Goal: Task Accomplishment & Management: Manage account settings

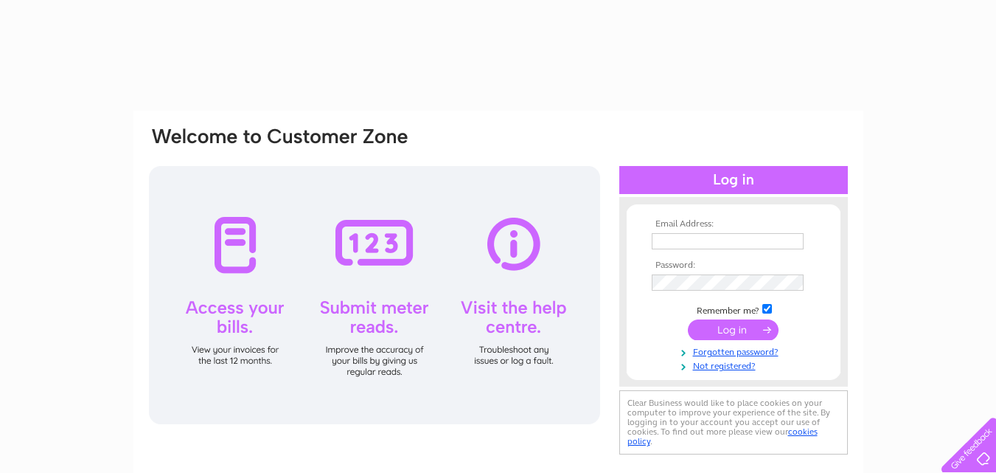
type input "[EMAIL_ADDRESS][DOMAIN_NAME]"
drag, startPoint x: 0, startPoint y: 0, endPoint x: 750, endPoint y: 330, distance: 819.6
click at [750, 330] on input "submit" at bounding box center [733, 329] width 91 height 21
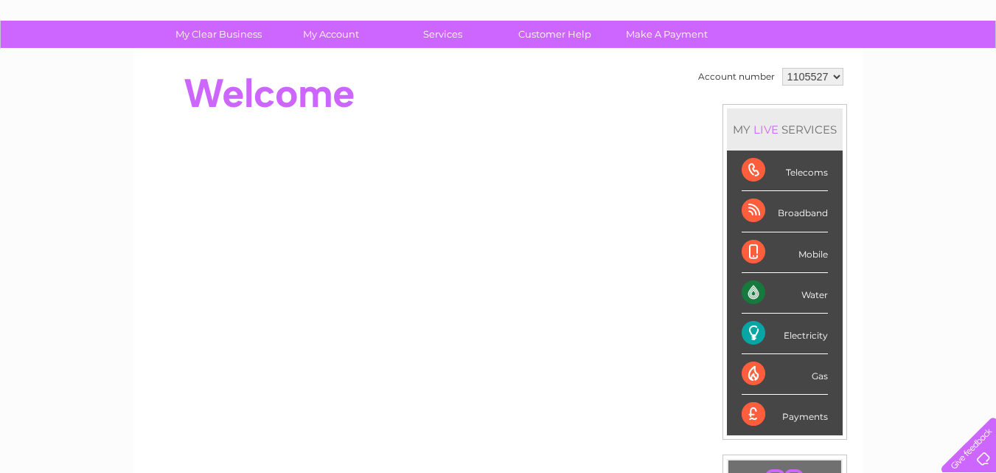
scroll to position [32, 0]
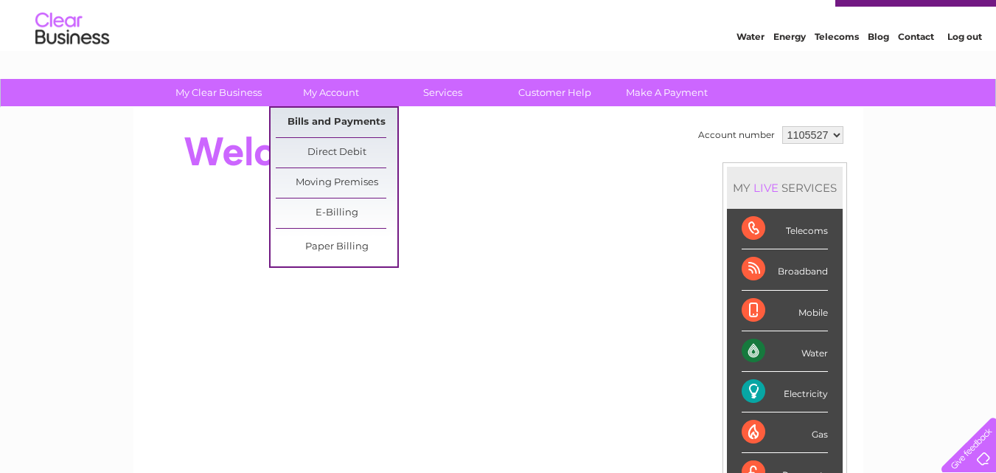
click at [336, 124] on link "Bills and Payments" at bounding box center [337, 122] width 122 height 29
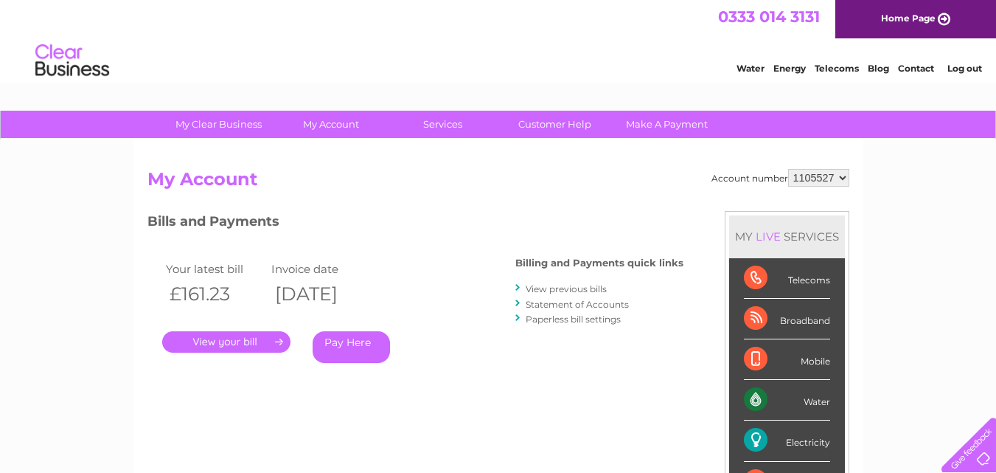
click at [228, 344] on link "." at bounding box center [226, 341] width 128 height 21
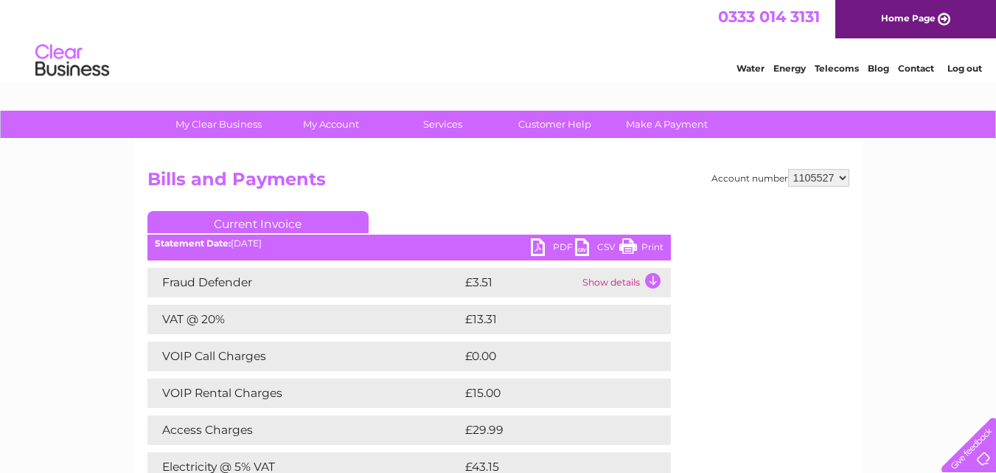
click at [556, 249] on link "PDF" at bounding box center [553, 248] width 44 height 21
